Goal: Find specific page/section: Find specific page/section

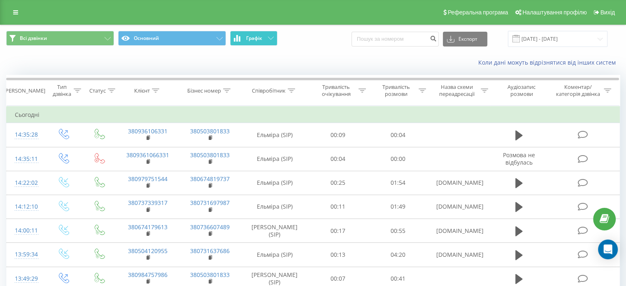
click at [263, 37] on button "Графік" at bounding box center [253, 38] width 47 height 15
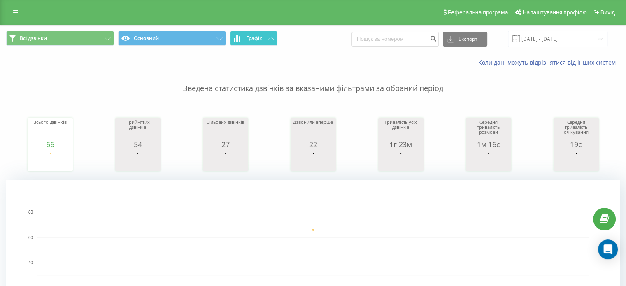
click at [263, 37] on button "Графік" at bounding box center [253, 38] width 47 height 15
